Goal: Check status: Check status

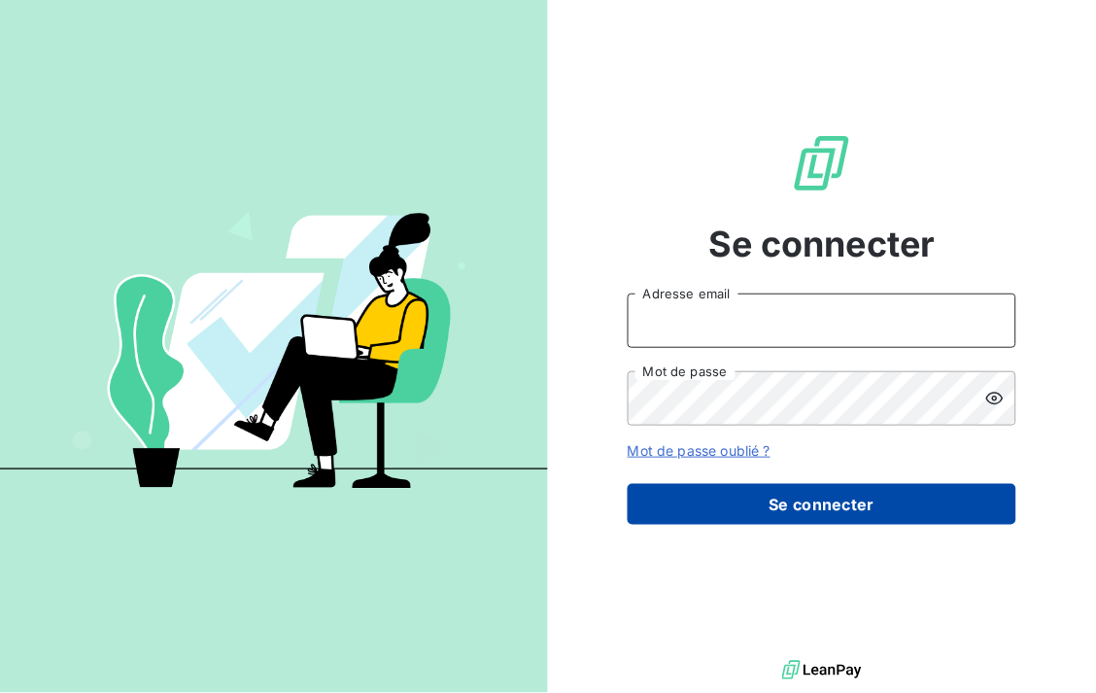
type input "[EMAIL_ADDRESS][DOMAIN_NAME]"
click at [711, 512] on button "Se connecter" at bounding box center [822, 504] width 389 height 41
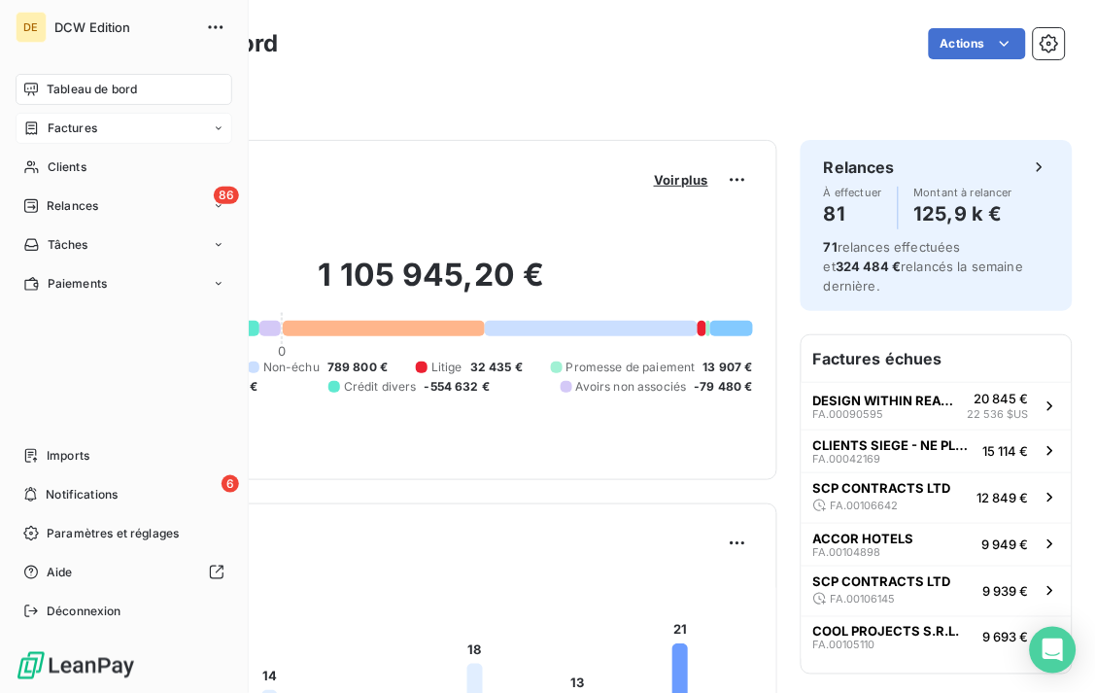
click at [48, 126] on span "Factures" at bounding box center [73, 128] width 50 height 17
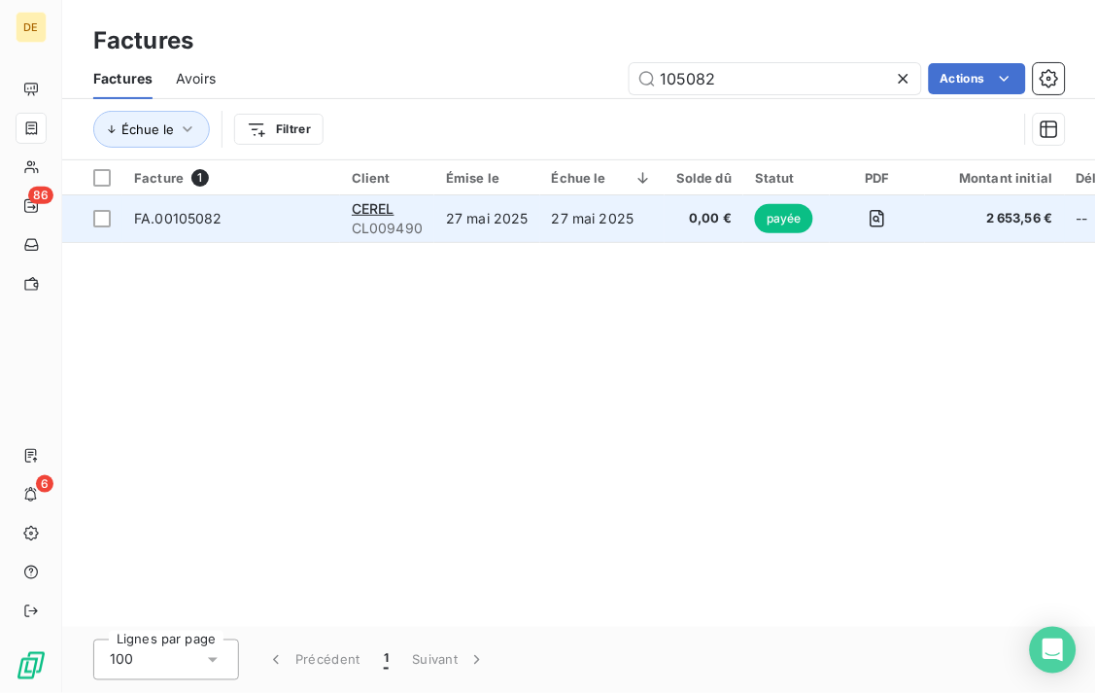
type input "105082"
click at [596, 221] on td "27 mai 2025" at bounding box center [602, 218] width 124 height 47
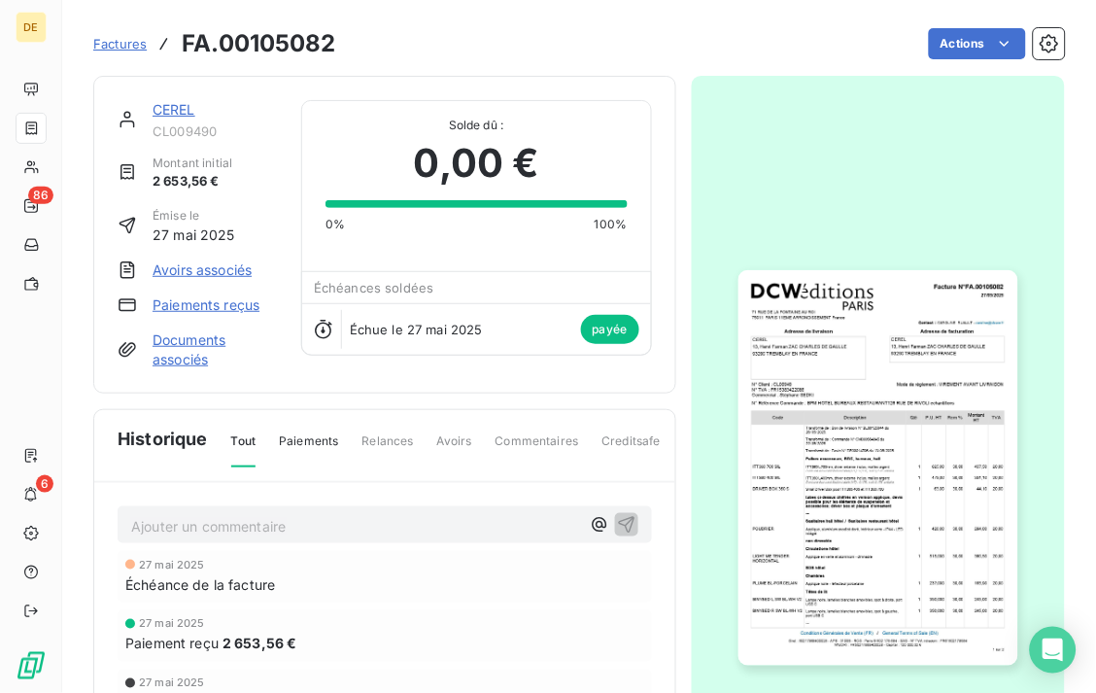
click at [824, 276] on img "button" at bounding box center [879, 468] width 280 height 396
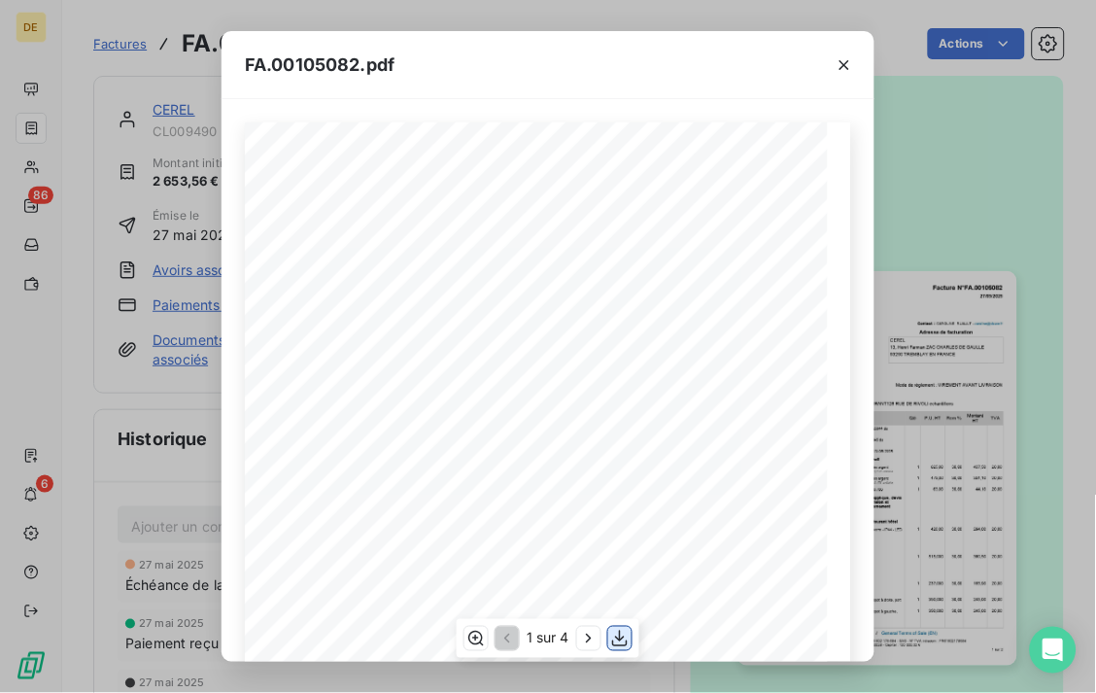
click at [626, 641] on icon "button" at bounding box center [619, 638] width 19 height 19
click at [977, 224] on div "FA.00105082.pdf 0,00 € Siret : [CREDIT_CARD_NUMBER] - APE : 3109B - RCS : [GEOG…" at bounding box center [548, 346] width 1096 height 693
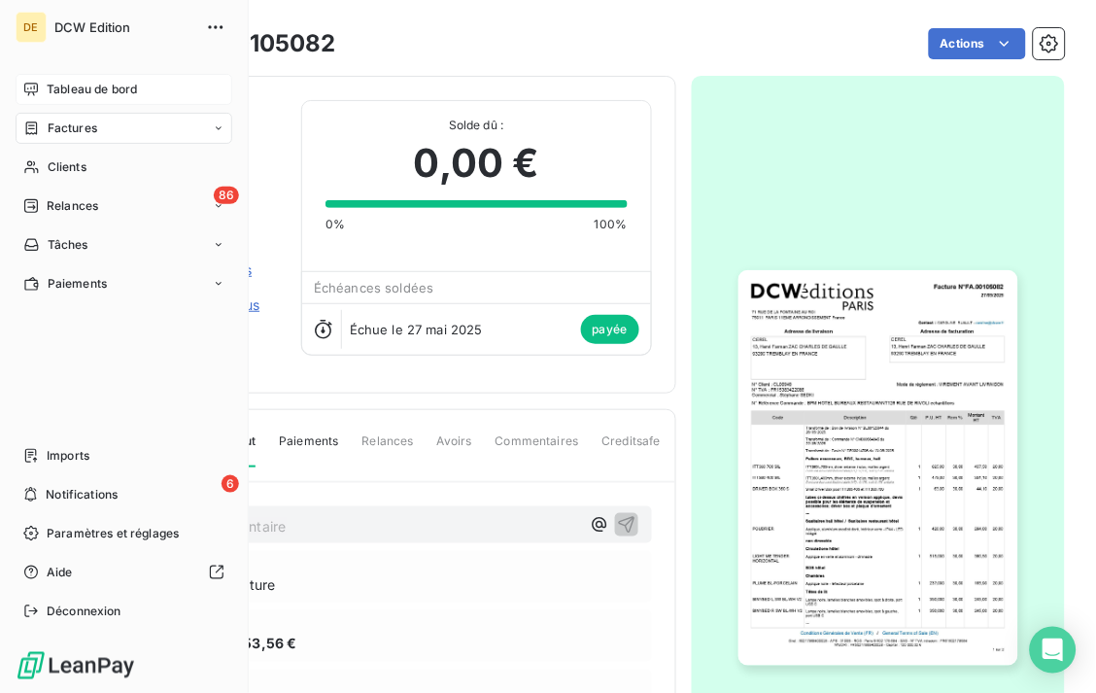
click at [49, 82] on span "Tableau de bord" at bounding box center [92, 89] width 90 height 17
